Goal: Task Accomplishment & Management: Use online tool/utility

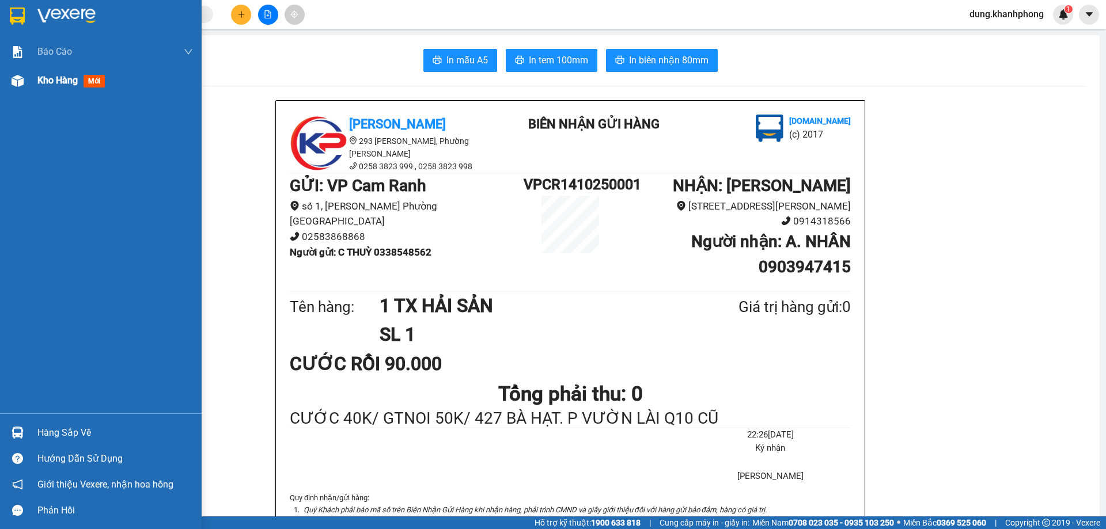
click at [70, 79] on span "Kho hàng" at bounding box center [57, 80] width 40 height 11
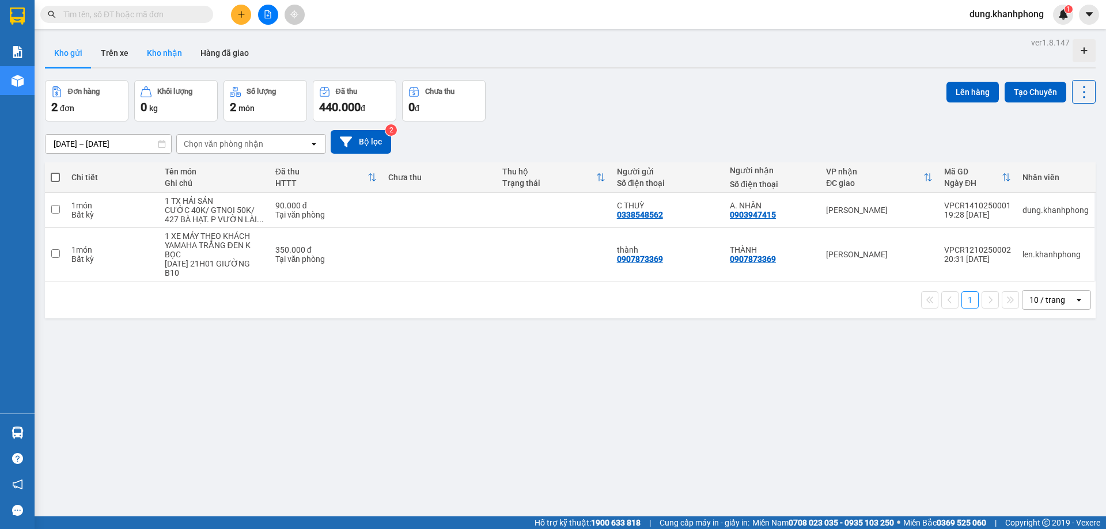
click at [160, 51] on button "Kho nhận" at bounding box center [165, 53] width 54 height 28
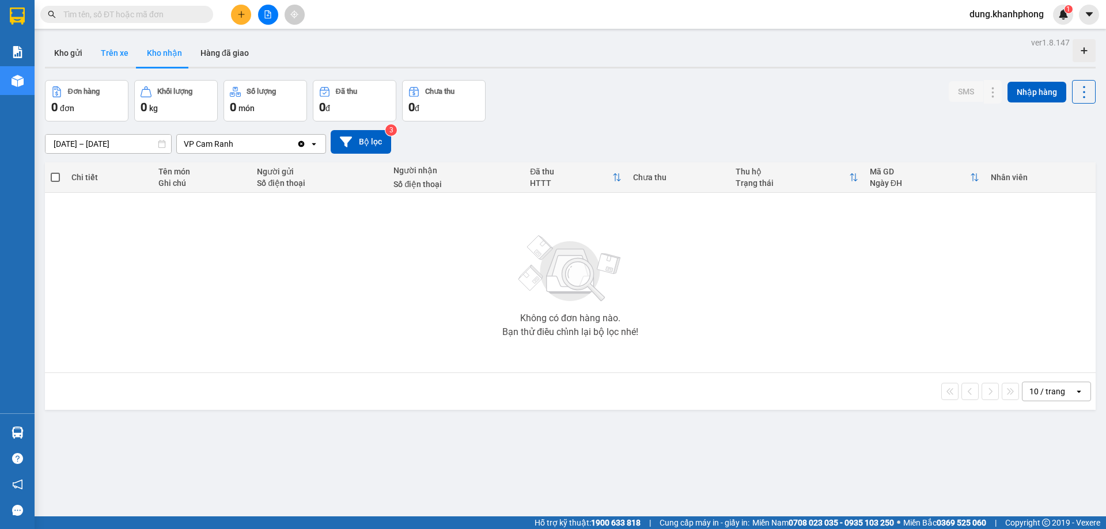
click at [111, 55] on button "Trên xe" at bounding box center [115, 53] width 46 height 28
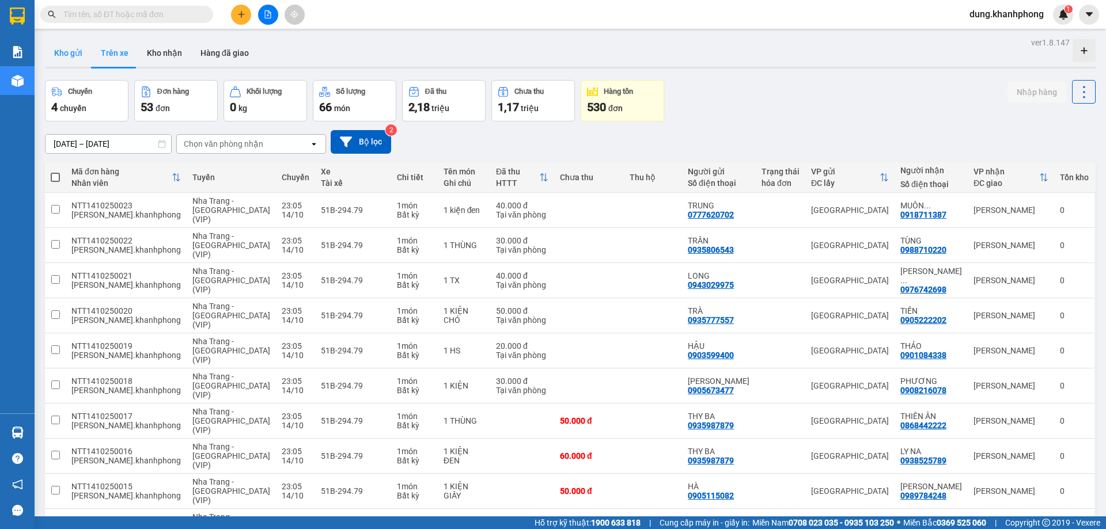
click at [63, 58] on button "Kho gửi" at bounding box center [68, 53] width 47 height 28
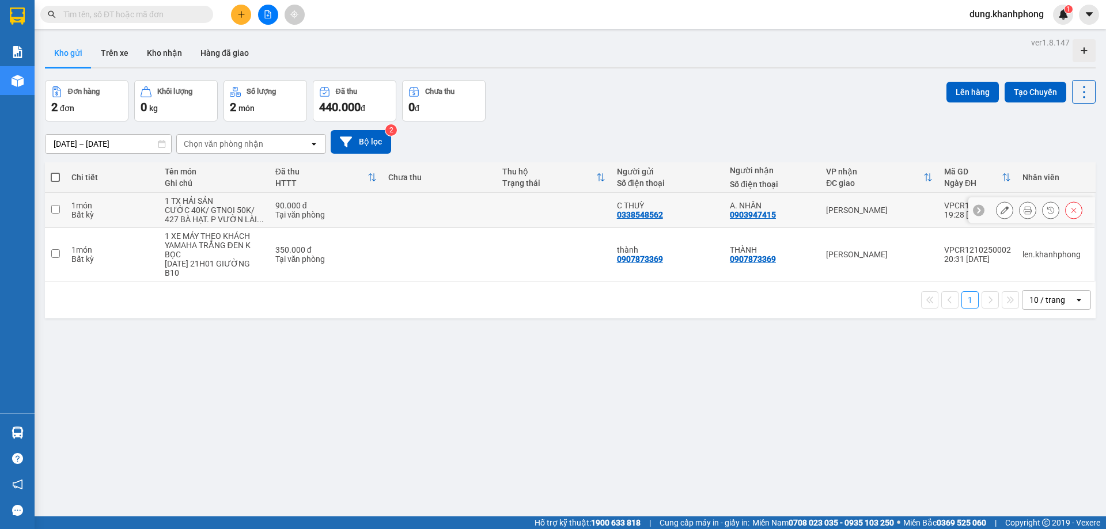
click at [51, 210] on input "checkbox" at bounding box center [55, 209] width 9 height 9
checkbox input "true"
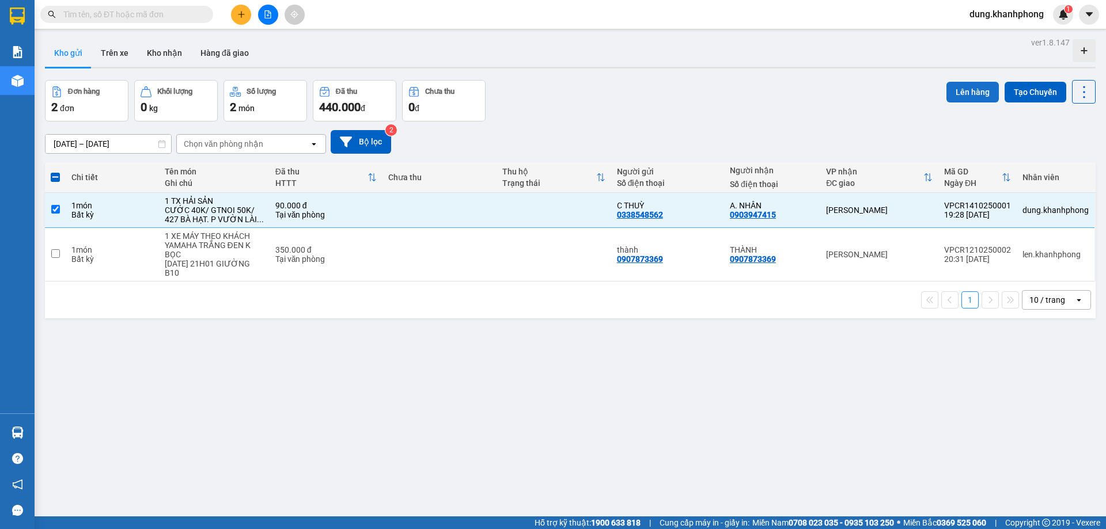
click at [961, 92] on button "Lên hàng" at bounding box center [972, 92] width 52 height 21
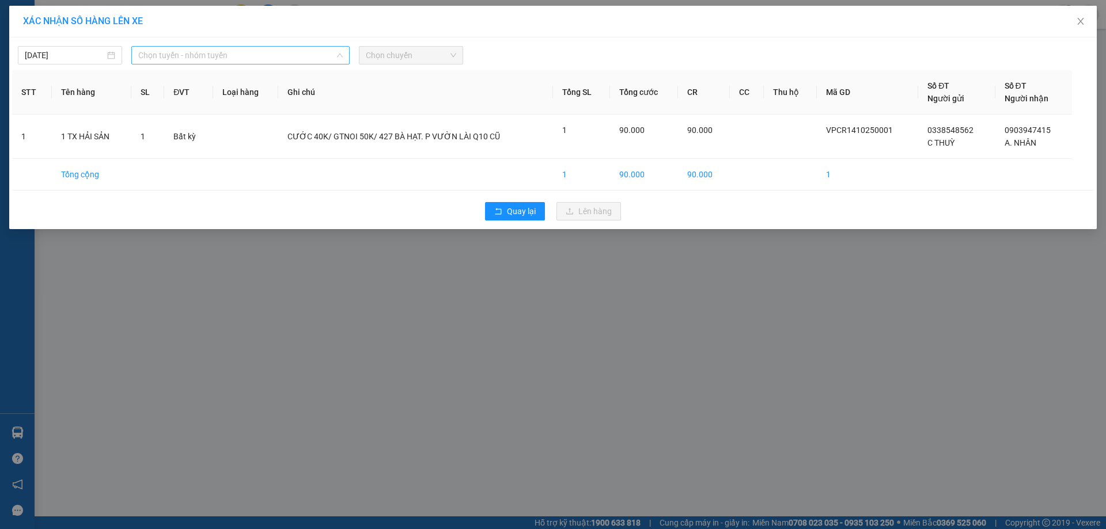
click at [311, 55] on span "Chọn tuyến - nhóm tuyến" at bounding box center [240, 55] width 204 height 17
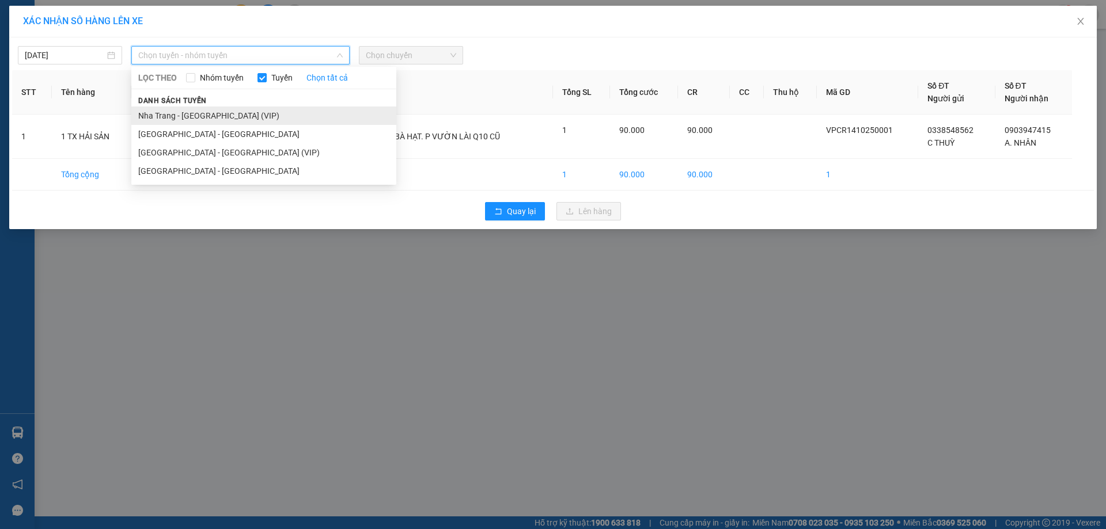
click at [261, 116] on li "Nha Trang - [GEOGRAPHIC_DATA] (VIP)" at bounding box center [263, 116] width 265 height 18
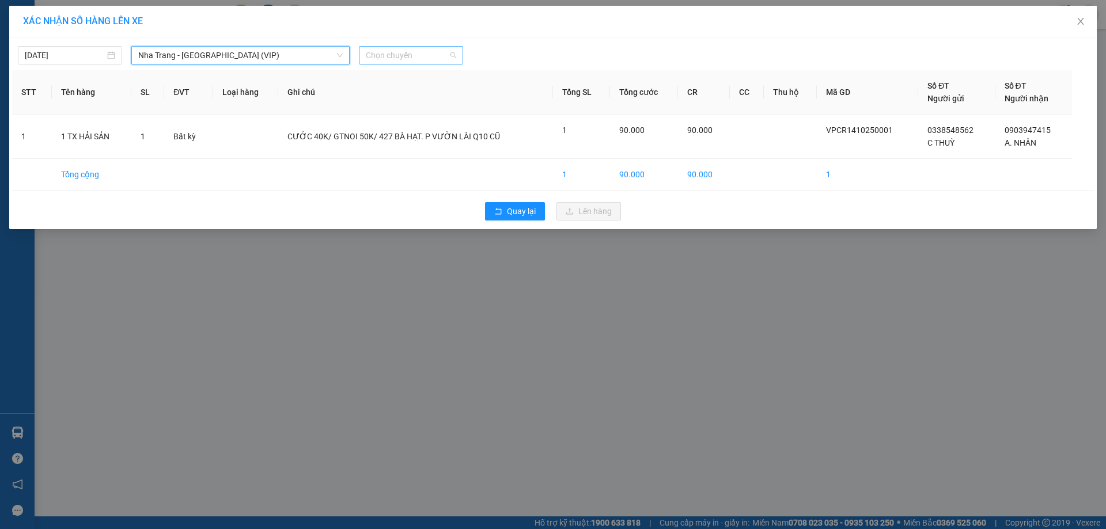
click at [385, 56] on span "Chọn chuyến" at bounding box center [411, 55] width 90 height 17
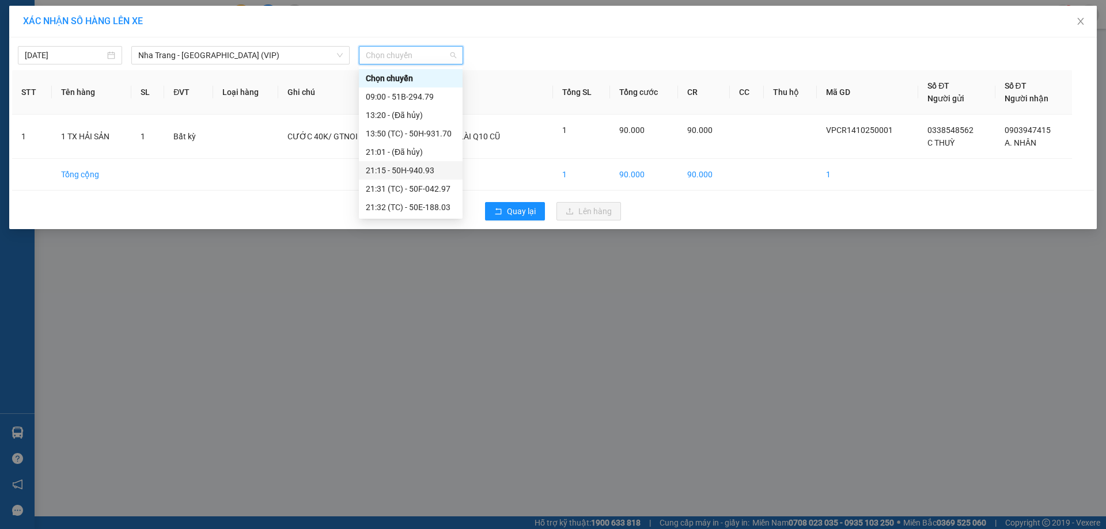
click at [410, 172] on div "21:15 - 50H-940.93" at bounding box center [411, 170] width 90 height 13
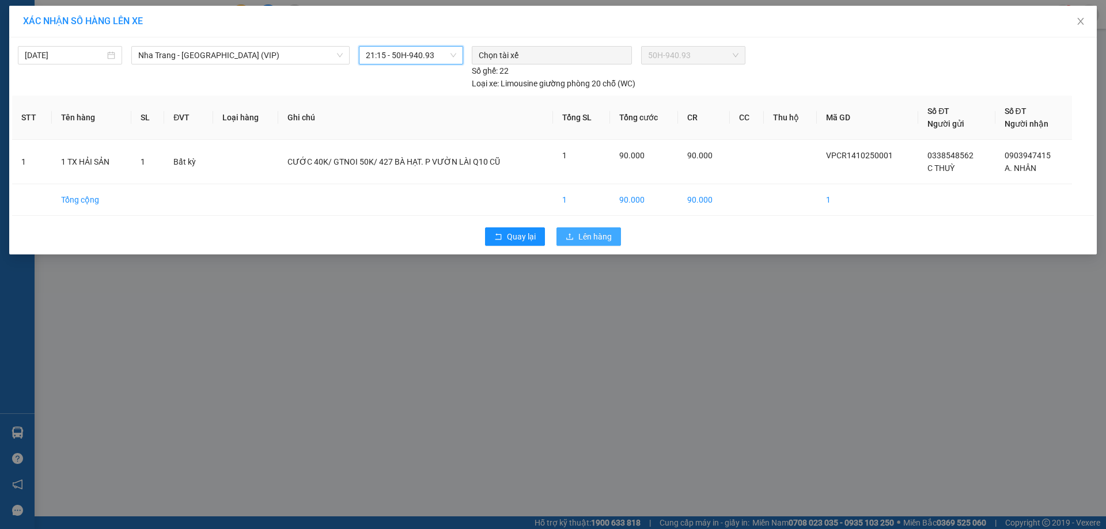
click at [600, 238] on span "Lên hàng" at bounding box center [594, 236] width 33 height 13
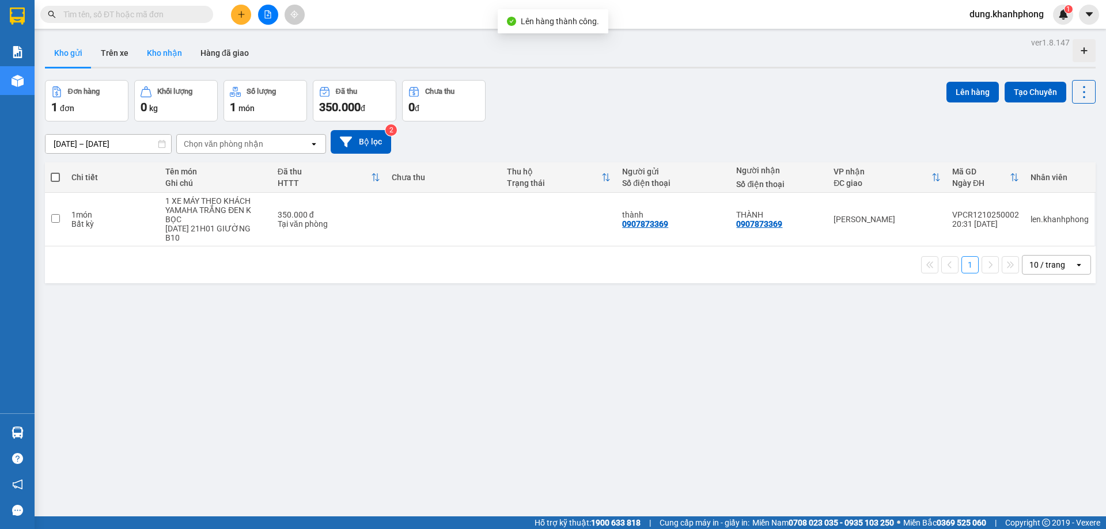
click at [157, 53] on button "Kho nhận" at bounding box center [165, 53] width 54 height 28
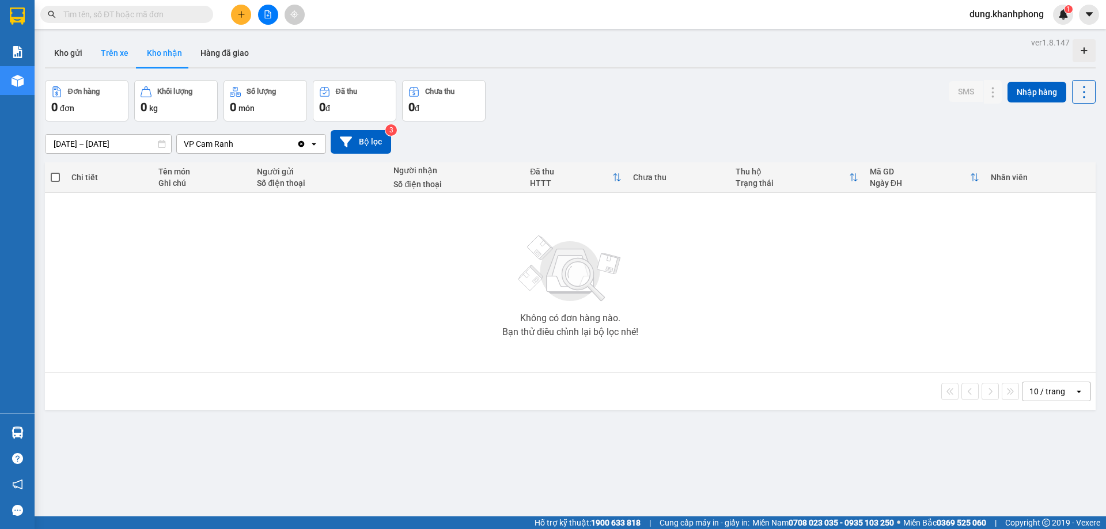
click at [120, 60] on button "Trên xe" at bounding box center [115, 53] width 46 height 28
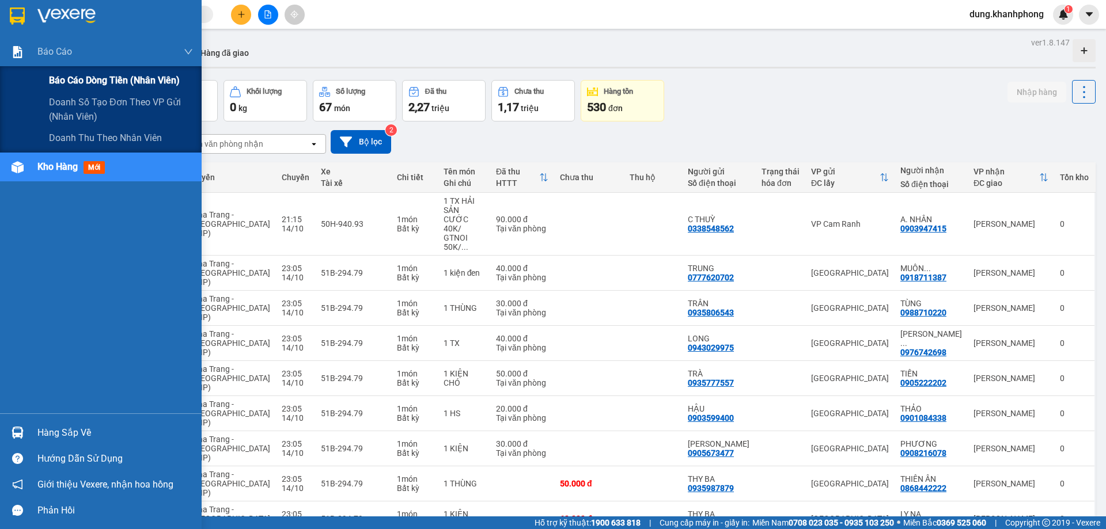
click at [78, 81] on span "Báo cáo dòng tiền (nhân viên)" at bounding box center [114, 80] width 131 height 14
